Goal: Find specific page/section: Find specific page/section

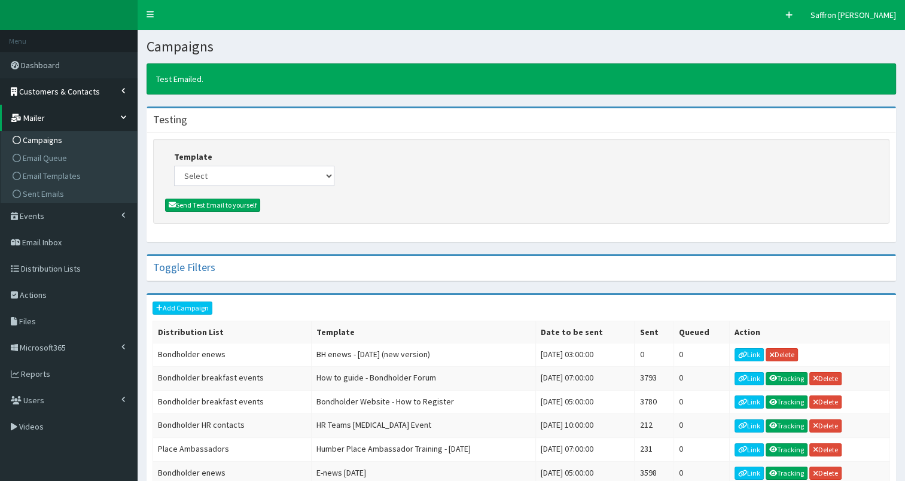
click at [66, 96] on span "Customers & Contacts" at bounding box center [59, 91] width 81 height 11
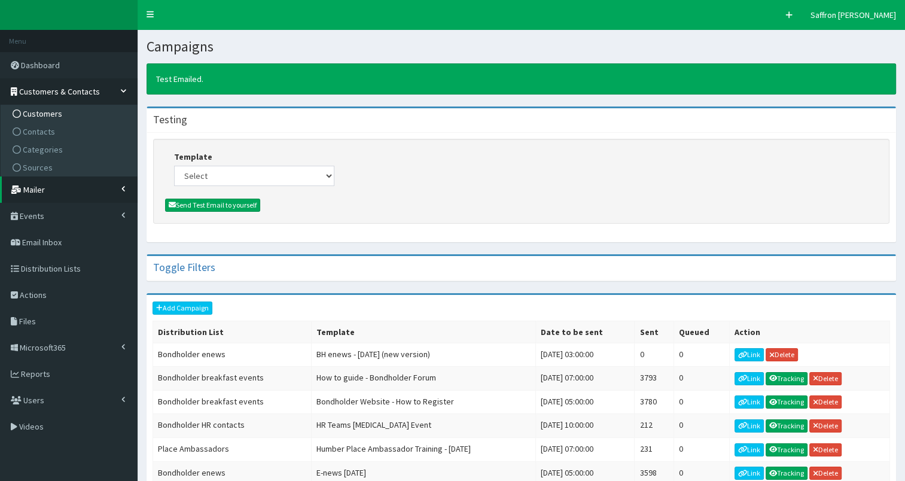
click at [53, 117] on span "Customers" at bounding box center [42, 113] width 39 height 11
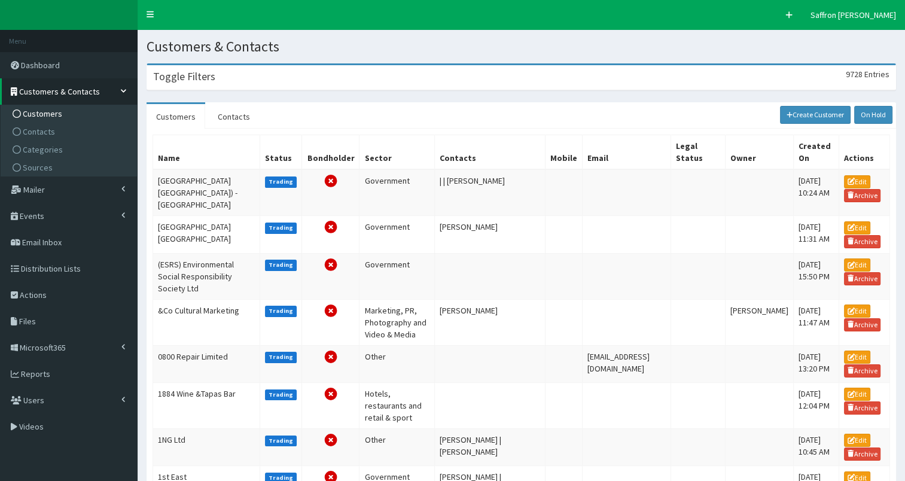
click at [250, 72] on div "Toggle Filters 9728 Entries" at bounding box center [521, 77] width 748 height 25
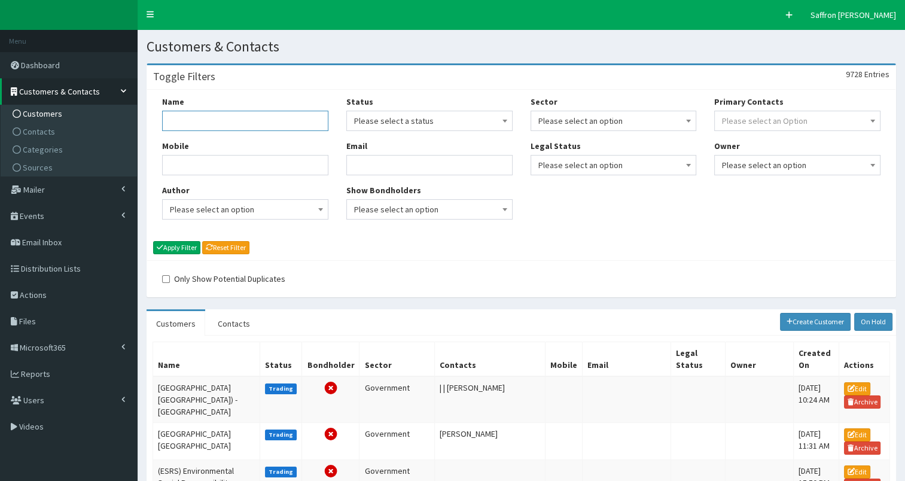
paste input "Creative Growth Hull & [GEOGRAPHIC_DATA]"
type input "Creative Growth Hull & East Yorkshire"
click at [194, 249] on button "Apply Filter" at bounding box center [176, 247] width 47 height 13
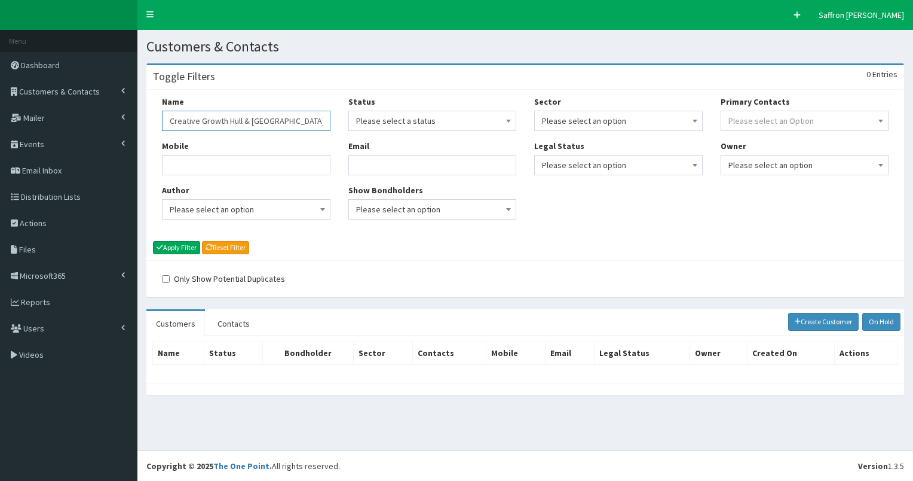
drag, startPoint x: 306, startPoint y: 117, endPoint x: 225, endPoint y: 119, distance: 81.3
click at [225, 119] on input "Creative Growth Hull & [GEOGRAPHIC_DATA]" at bounding box center [246, 121] width 169 height 20
type input "Creative Growth"
click at [153, 241] on button "Apply Filter" at bounding box center [176, 247] width 47 height 13
drag, startPoint x: 180, startPoint y: 133, endPoint x: 161, endPoint y: 136, distance: 18.7
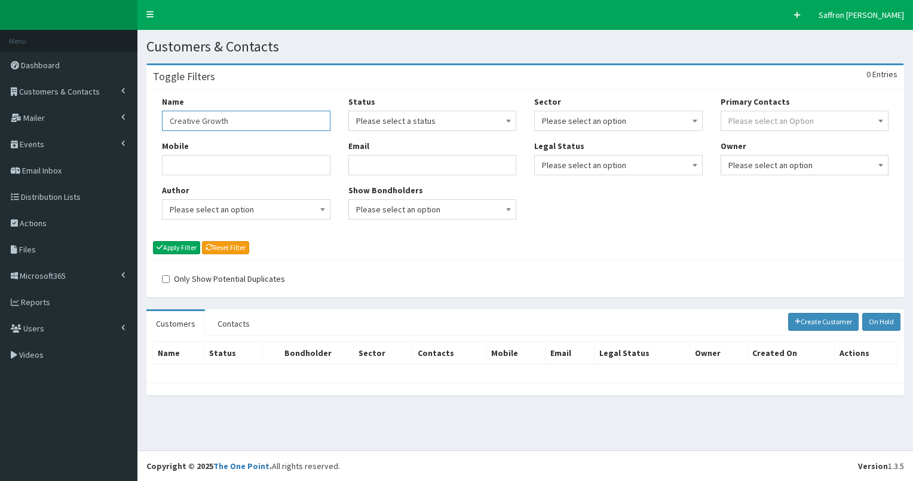
click at [161, 136] on div "Name Creative Growth Mobile Author Please select an option Developer Paige McGo…" at bounding box center [246, 162] width 187 height 133
type input "HEY"
click at [153, 241] on button "Apply Filter" at bounding box center [176, 247] width 47 height 13
